Goal: Transaction & Acquisition: Purchase product/service

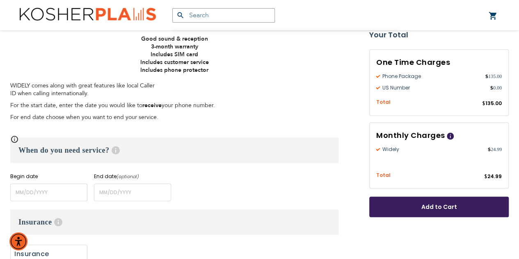
scroll to position [259, 0]
click at [26, 190] on input "name" at bounding box center [48, 192] width 77 height 18
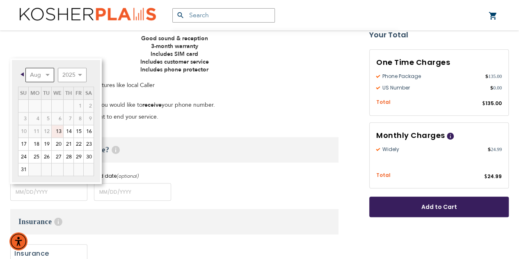
click at [49, 73] on select "Aug Sep Oct Nov Dec" at bounding box center [39, 75] width 29 height 14
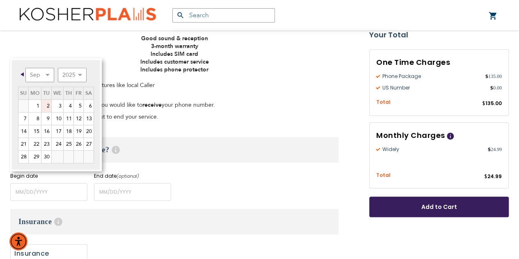
click at [46, 105] on link "2" at bounding box center [46, 106] width 10 height 12
type input "[DATE]"
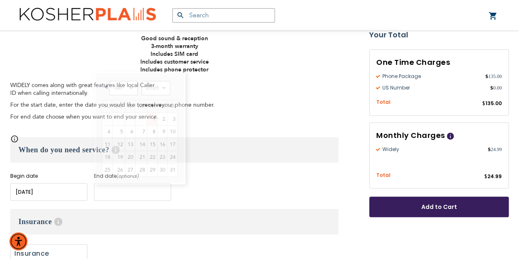
click at [112, 194] on input "name" at bounding box center [132, 192] width 77 height 18
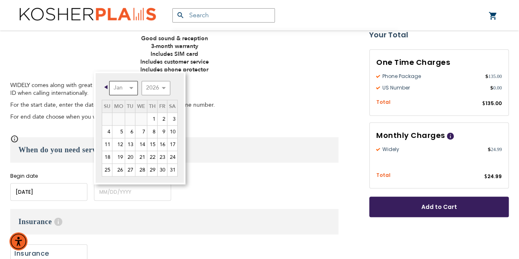
click at [131, 92] on select "Jan Feb Mar Apr May Jun [DATE] Aug Sep Oct Nov Dec" at bounding box center [123, 88] width 29 height 14
click at [129, 165] on link "30" at bounding box center [130, 170] width 10 height 12
type input "[DATE]"
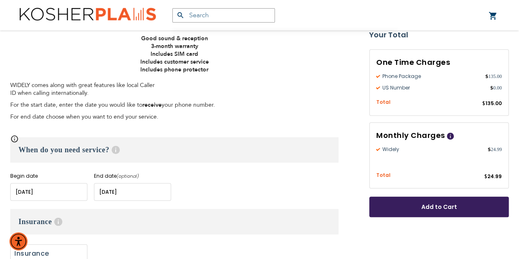
click at [50, 249] on label "Add" at bounding box center [48, 258] width 77 height 29
radio input "true"
click at [403, 203] on span "Add to Cart" at bounding box center [438, 207] width 85 height 9
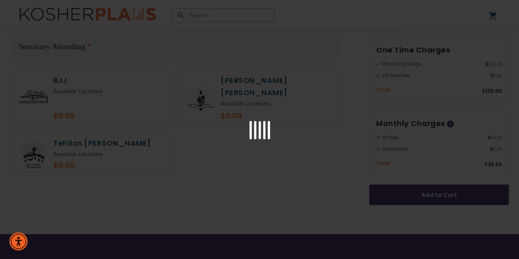
scroll to position [672, 0]
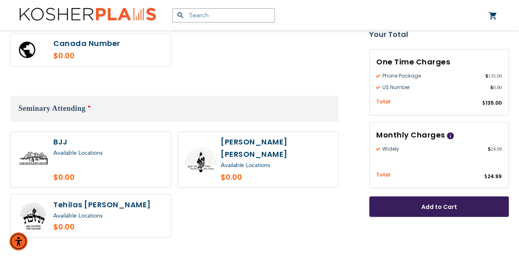
scroll to position [636, 0]
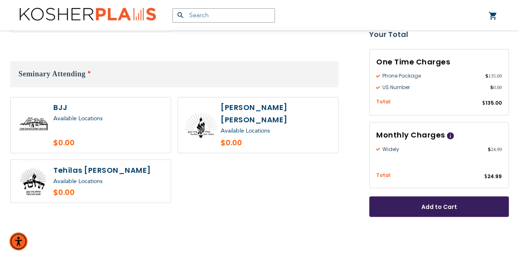
click at [117, 176] on div "Available Locations" at bounding box center [108, 181] width 111 height 10
click at [80, 177] on span "Available Locations" at bounding box center [77, 181] width 49 height 8
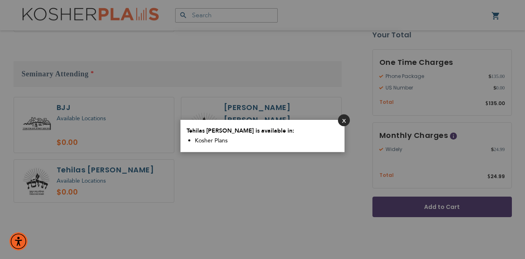
click at [347, 123] on button "Close" at bounding box center [344, 120] width 12 height 12
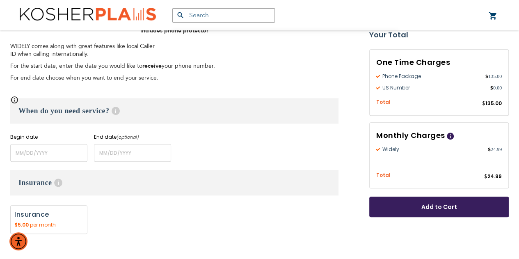
scroll to position [307, 0]
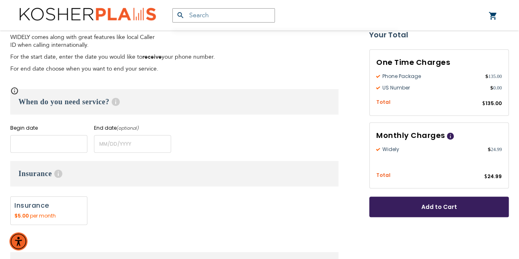
click at [65, 145] on input "name" at bounding box center [48, 144] width 77 height 18
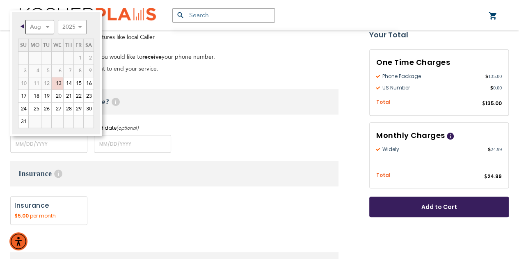
click at [47, 26] on select "Aug Sep Oct Nov Dec" at bounding box center [39, 27] width 29 height 14
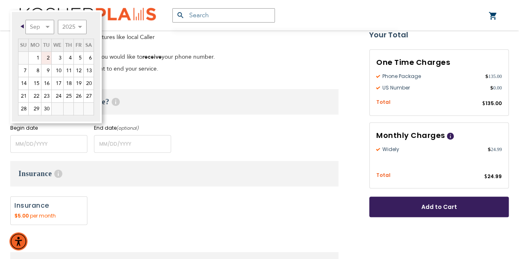
click at [45, 57] on link "2" at bounding box center [46, 58] width 10 height 12
type input "[DATE]"
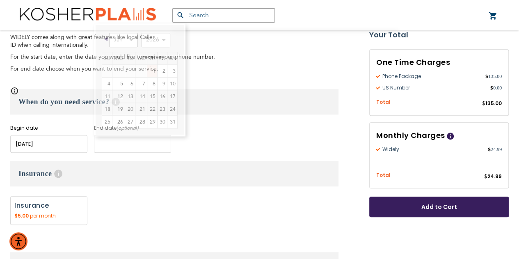
click at [107, 150] on input "name" at bounding box center [132, 144] width 77 height 18
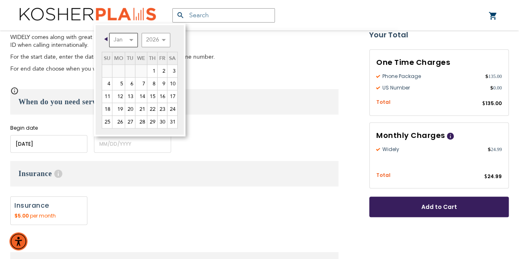
click at [119, 45] on select "Jan Feb Mar Apr May Jun [DATE] Aug Sep Oct Nov Dec" at bounding box center [123, 40] width 29 height 14
click at [128, 123] on link "30" at bounding box center [130, 122] width 10 height 12
type input "[DATE]"
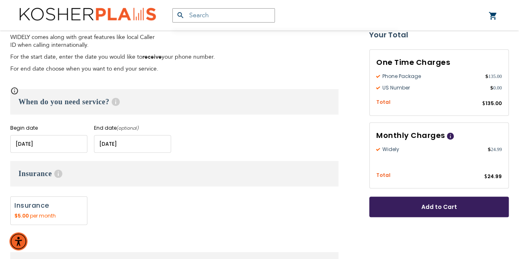
click at [41, 210] on label "Add" at bounding box center [48, 210] width 77 height 29
radio input "true"
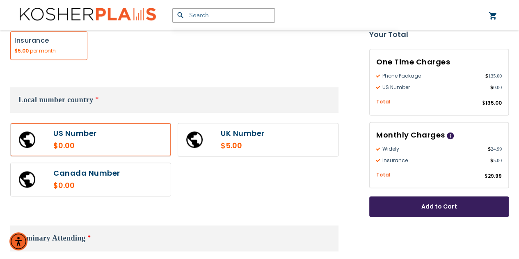
scroll to position [516, 0]
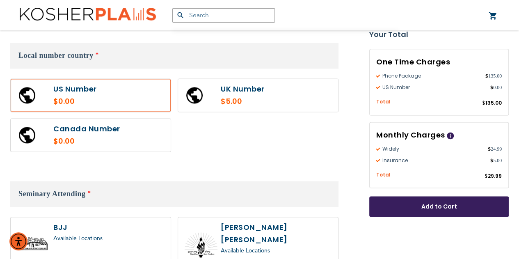
click at [104, 88] on label at bounding box center [91, 95] width 160 height 33
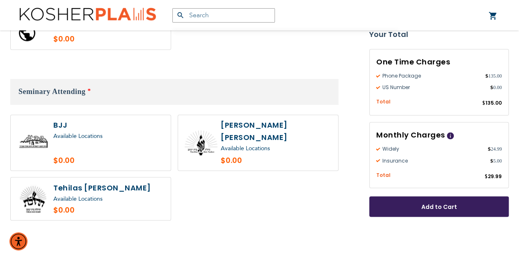
scroll to position [620, 0]
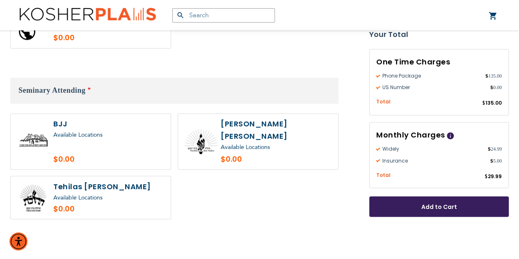
click at [109, 190] on label at bounding box center [91, 197] width 160 height 43
radio input "true"
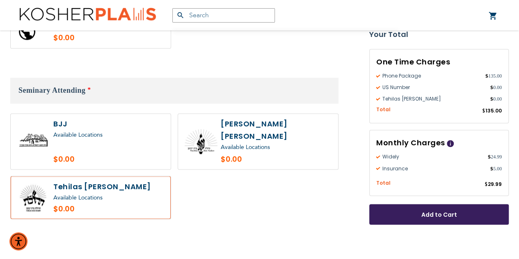
click at [385, 215] on button "Add to Cart" at bounding box center [439, 214] width 140 height 21
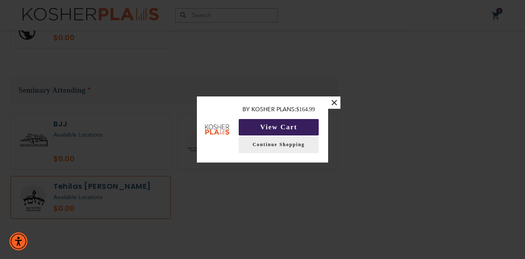
click at [254, 124] on button "View Cart" at bounding box center [279, 127] width 80 height 16
